Goal: Check status: Check status

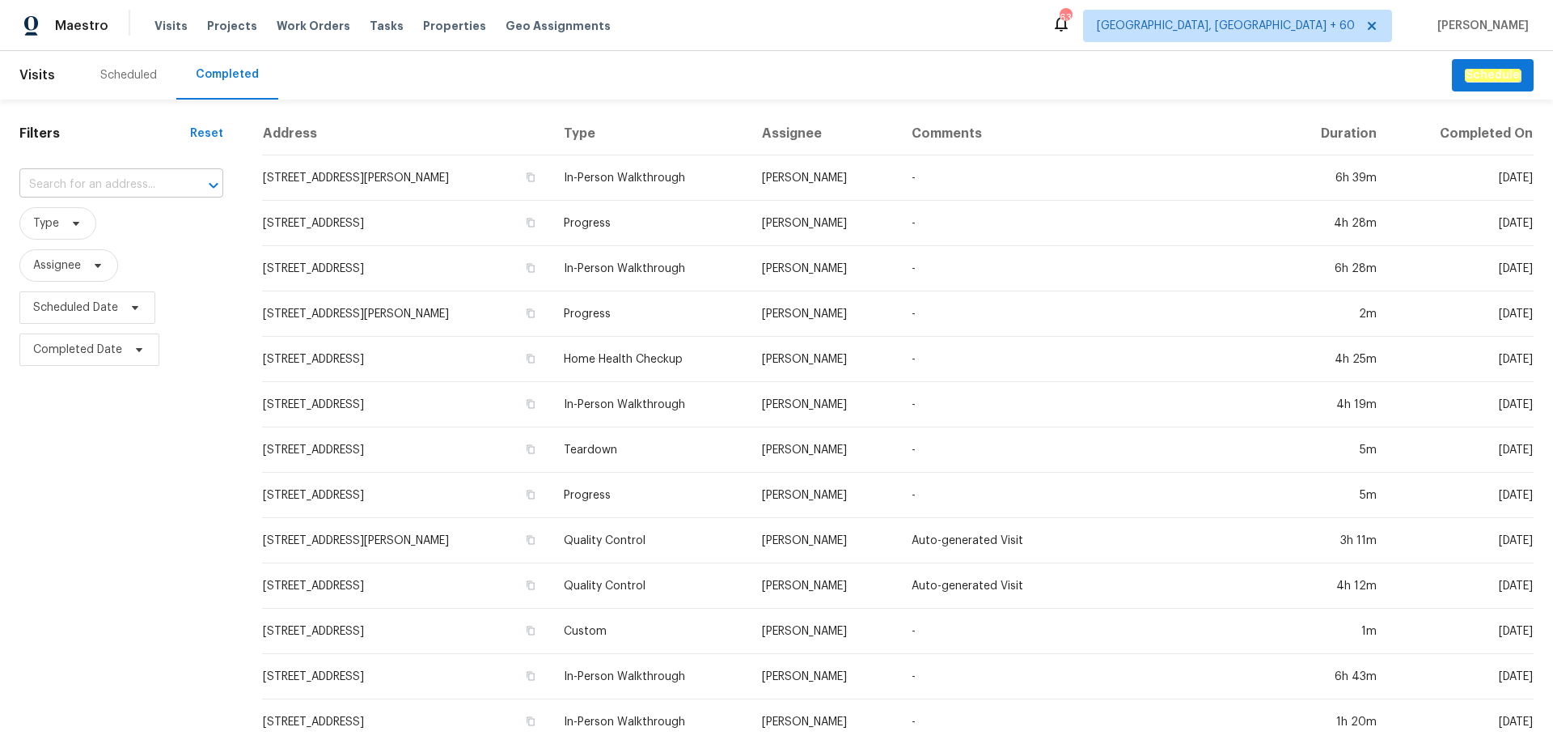
click at [126, 183] on input "text" at bounding box center [98, 184] width 159 height 25
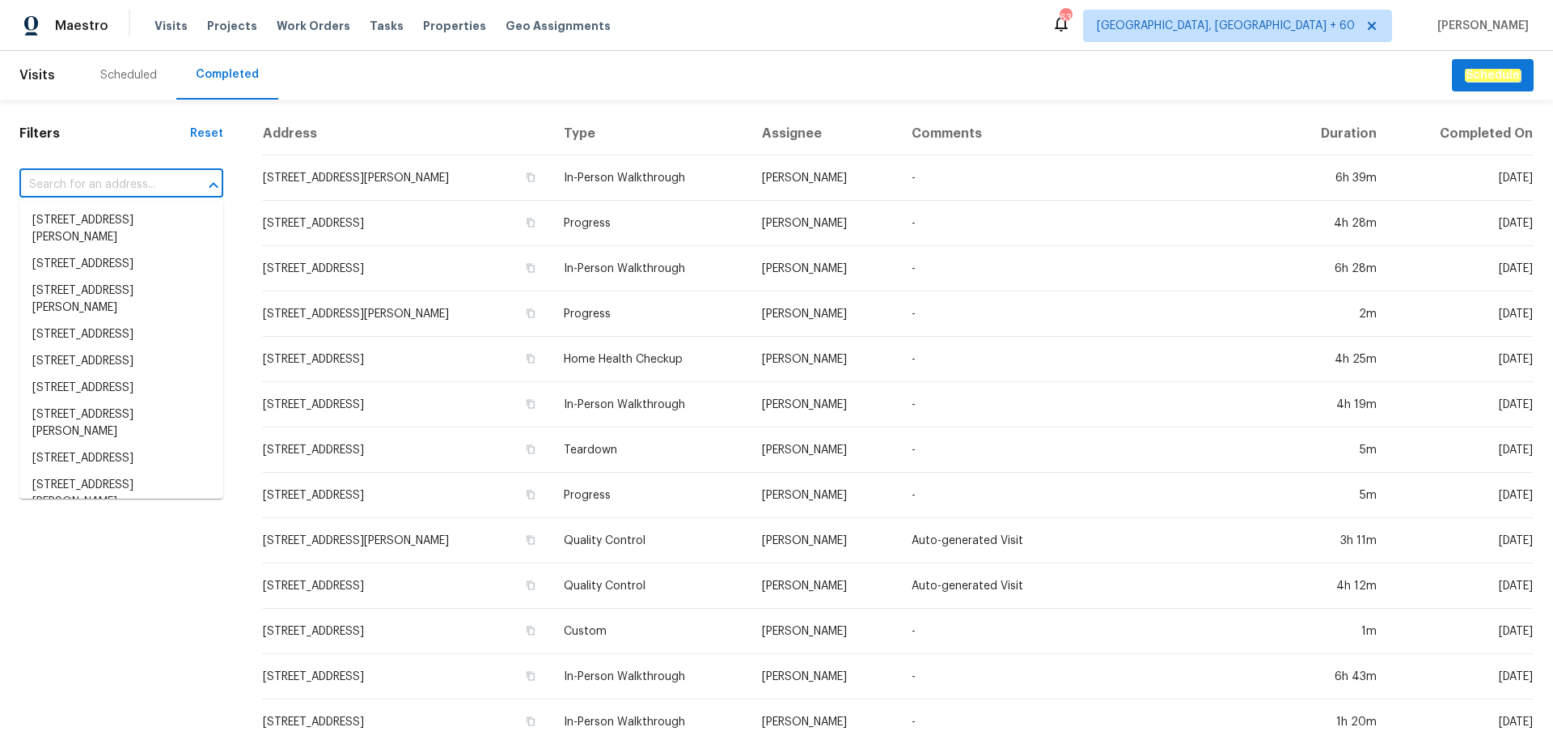
paste input "[STREET_ADDRESS]"
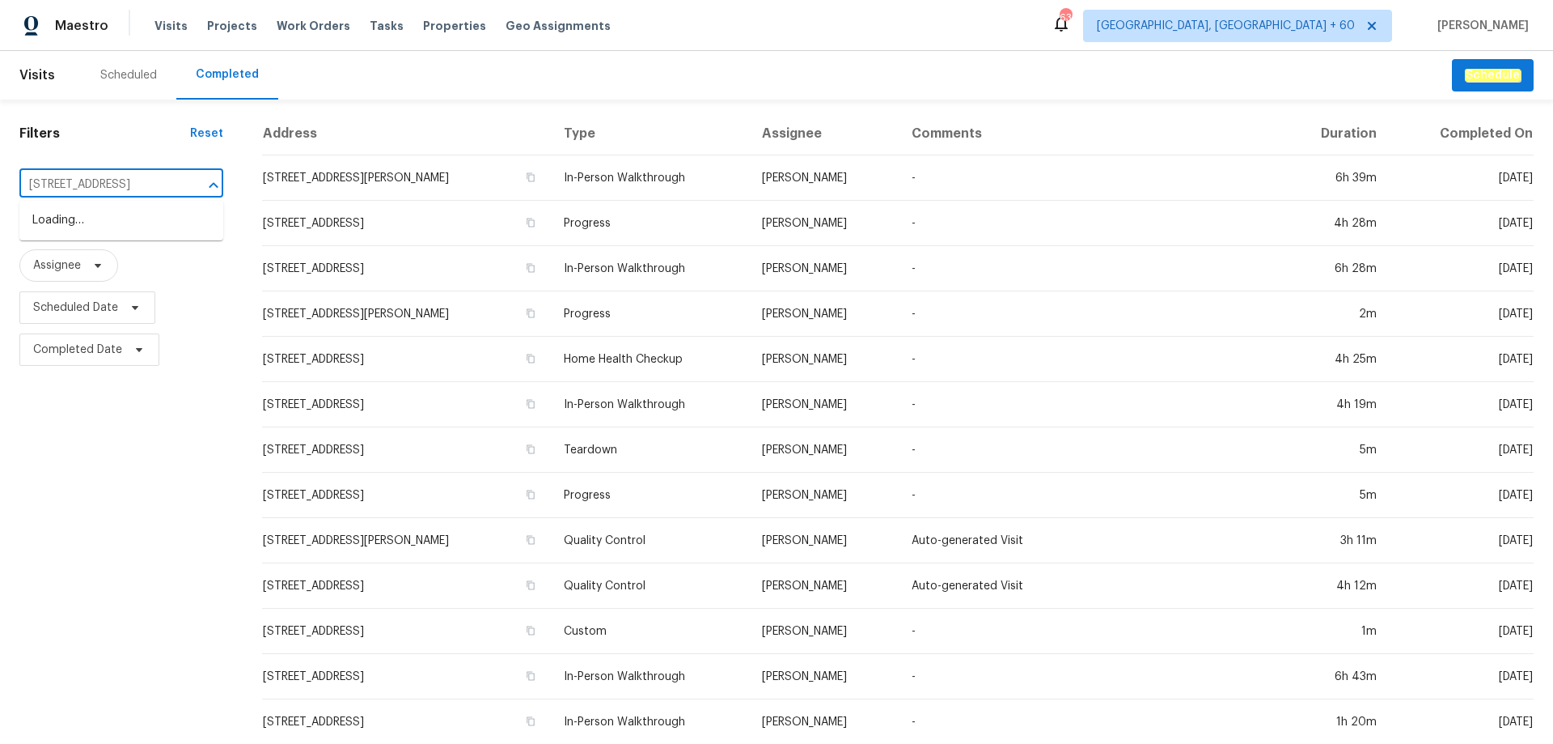
scroll to position [0, 65]
type input "[STREET_ADDRESS]"
click at [121, 226] on li "[STREET_ADDRESS]" at bounding box center [121, 220] width 204 height 27
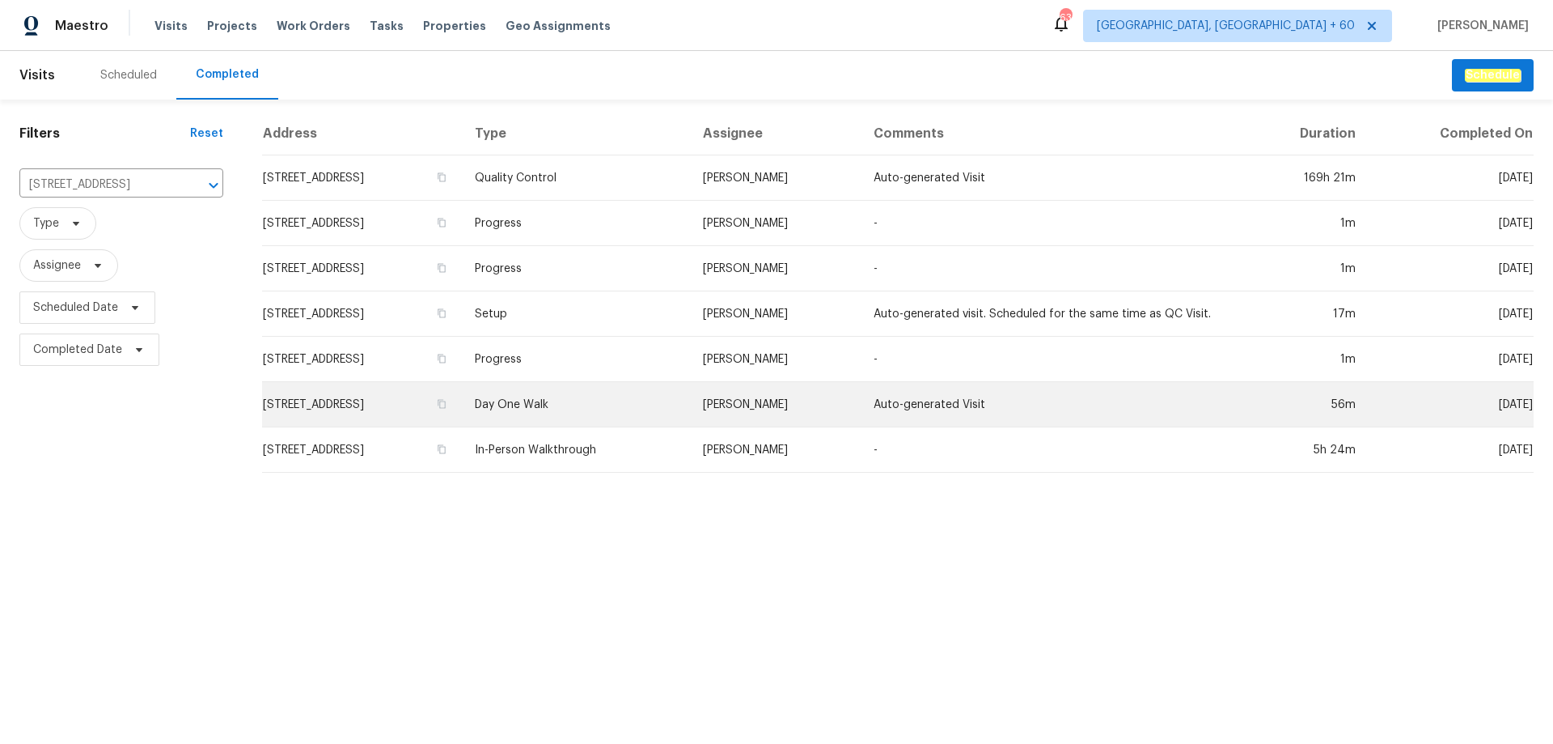
click at [635, 396] on td "Day One Walk" at bounding box center [575, 404] width 227 height 45
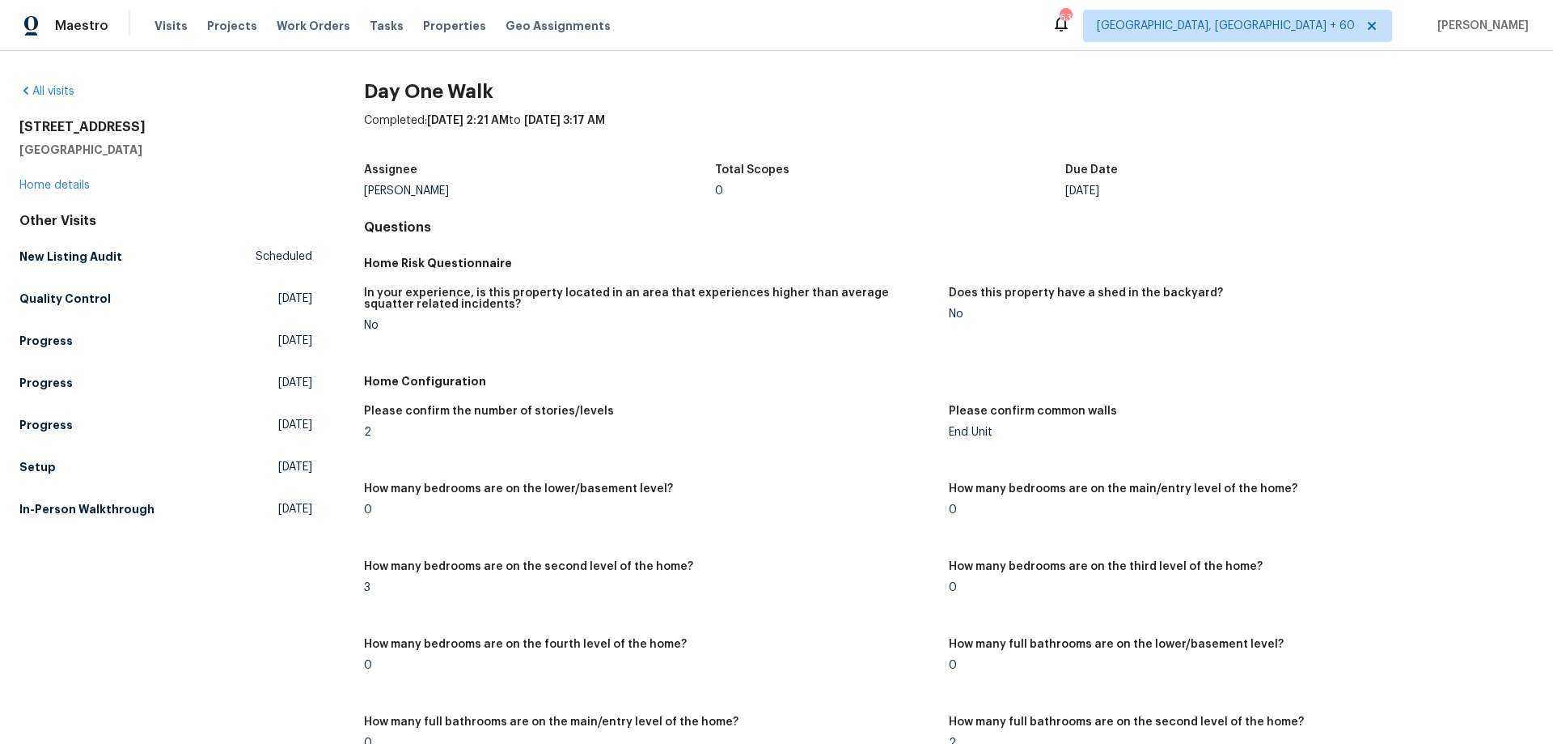
click at [1024, 295] on h5 "Does this property have a shed in the backyard?" at bounding box center [1086, 292] width 274 height 11
